Goal: Find specific page/section: Locate a particular part of the current website

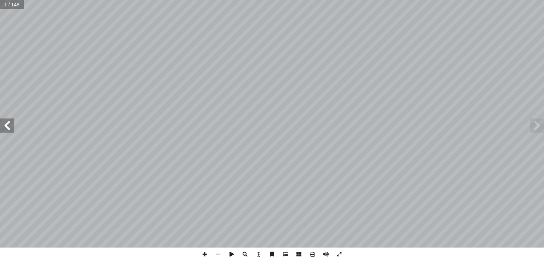
click at [8, 125] on span at bounding box center [7, 126] width 14 height 14
click at [328, 254] on span at bounding box center [325, 254] width 13 height 13
click at [10, 132] on span at bounding box center [7, 126] width 14 height 14
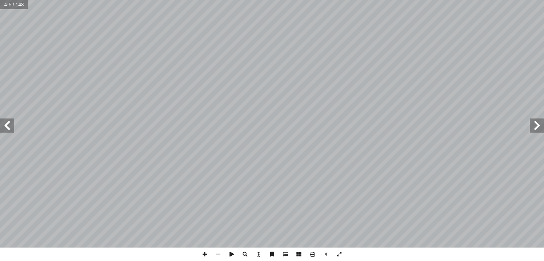
click at [10, 132] on span at bounding box center [7, 126] width 14 height 14
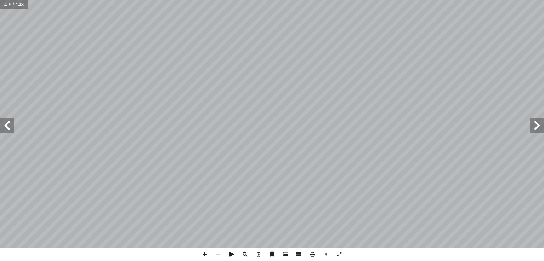
click at [10, 132] on span at bounding box center [7, 126] width 14 height 14
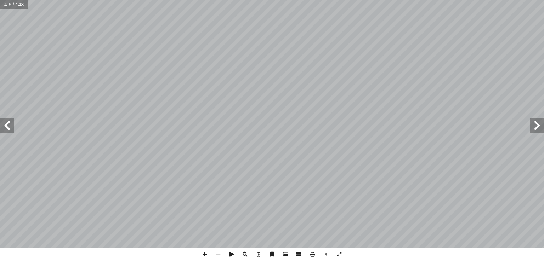
click at [10, 132] on span at bounding box center [7, 126] width 14 height 14
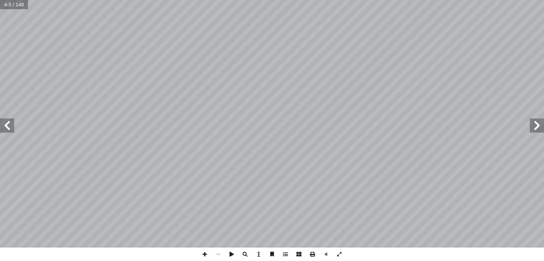
click at [10, 132] on span at bounding box center [7, 126] width 14 height 14
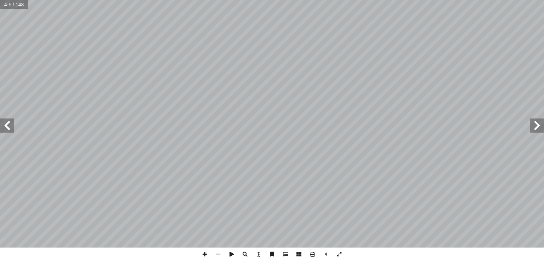
click at [10, 132] on span at bounding box center [7, 126] width 14 height 14
click at [10, 126] on span at bounding box center [7, 126] width 14 height 14
click at [205, 255] on span at bounding box center [204, 254] width 13 height 13
